Goal: Information Seeking & Learning: Learn about a topic

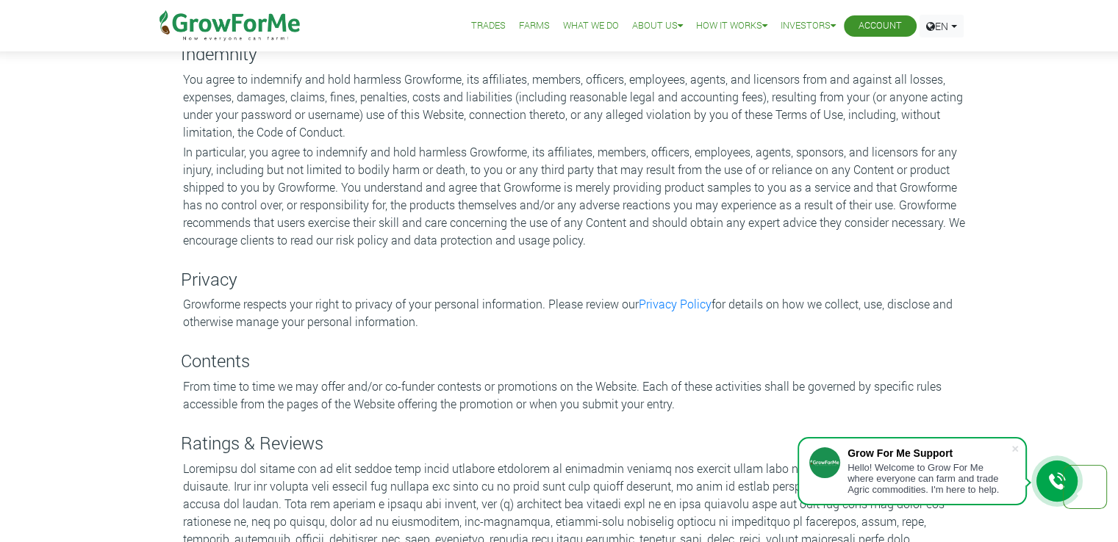
scroll to position [2041, 0]
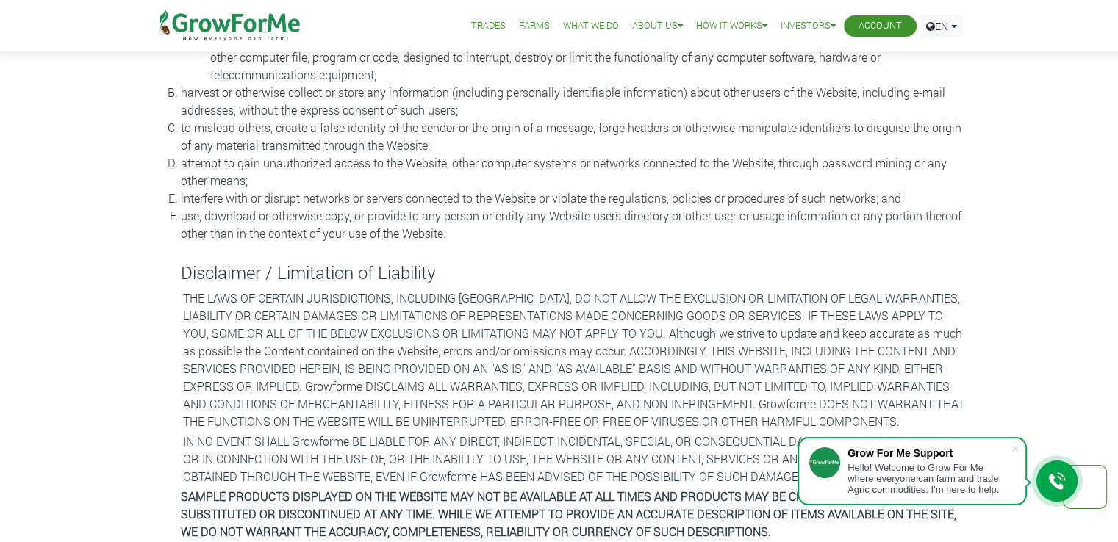
scroll to position [1388, 0]
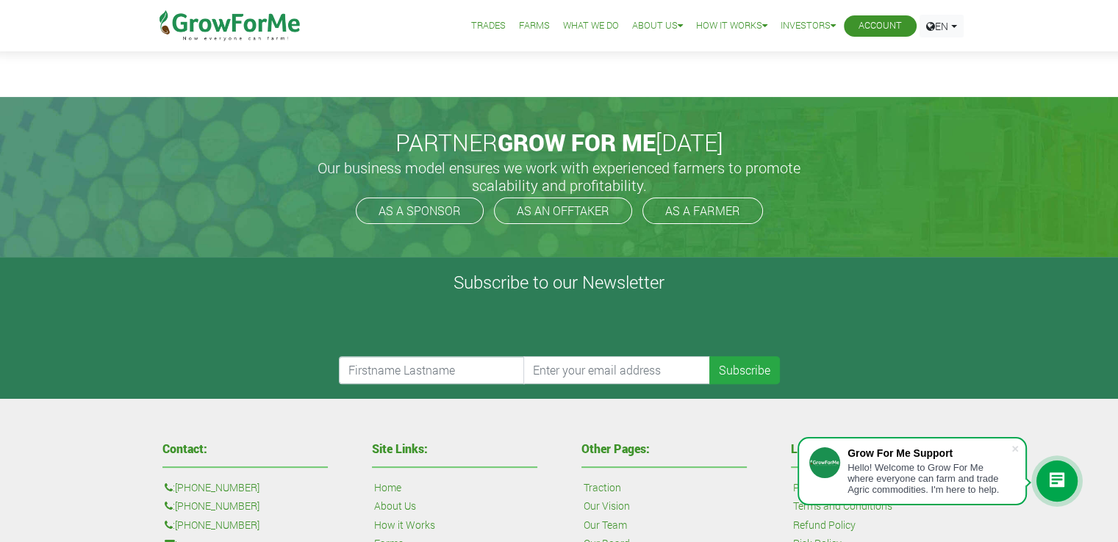
scroll to position [74, 0]
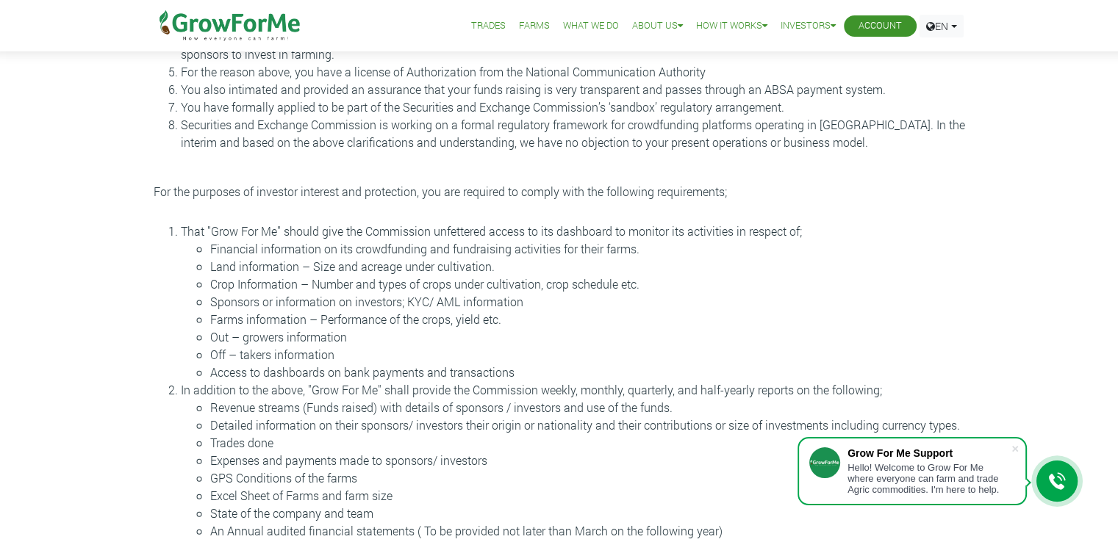
scroll to position [74, 0]
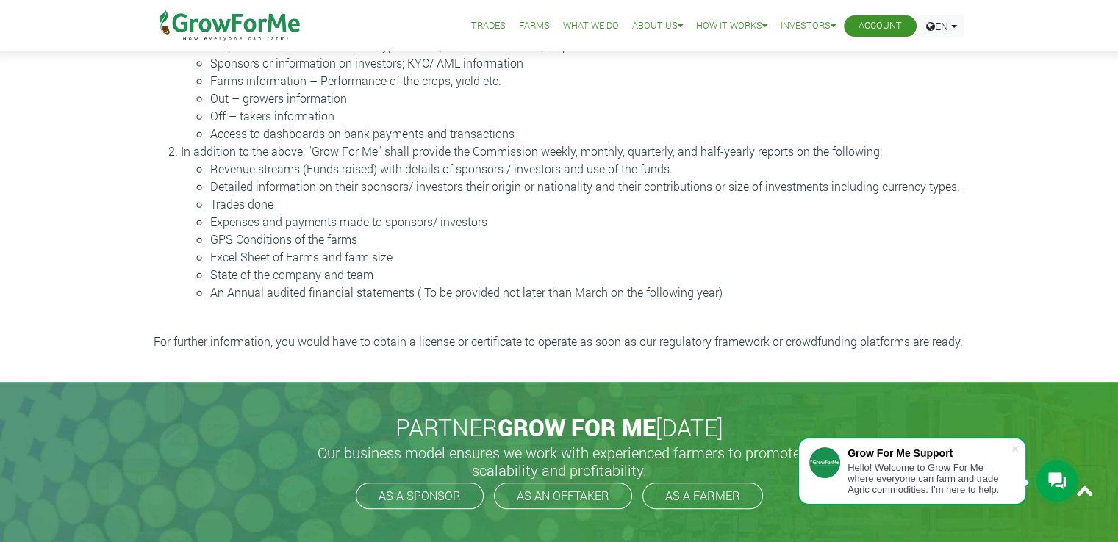
scroll to position [74, 0]
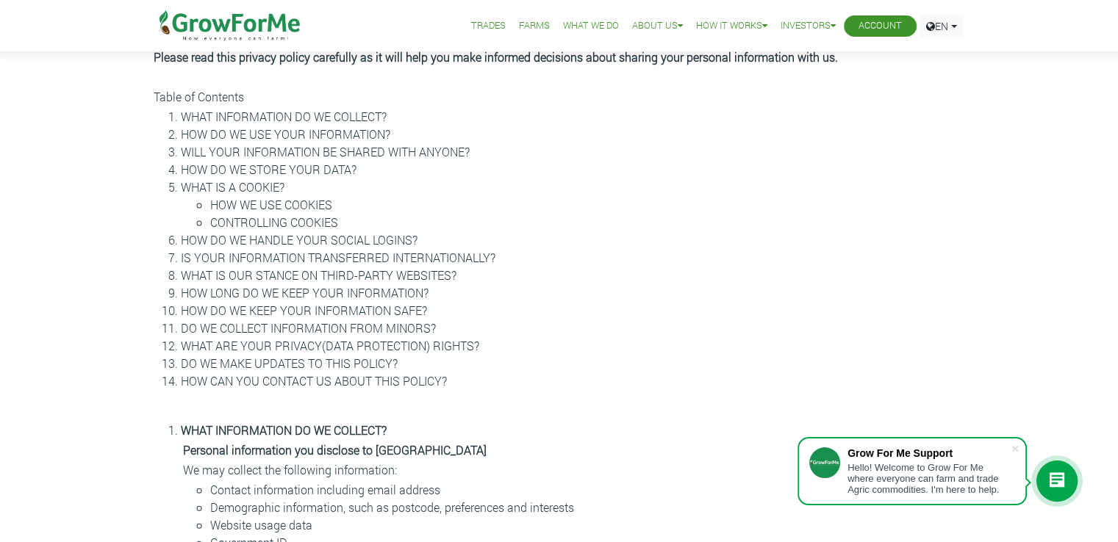
scroll to position [368, 0]
